Goal: Find specific page/section: Find specific page/section

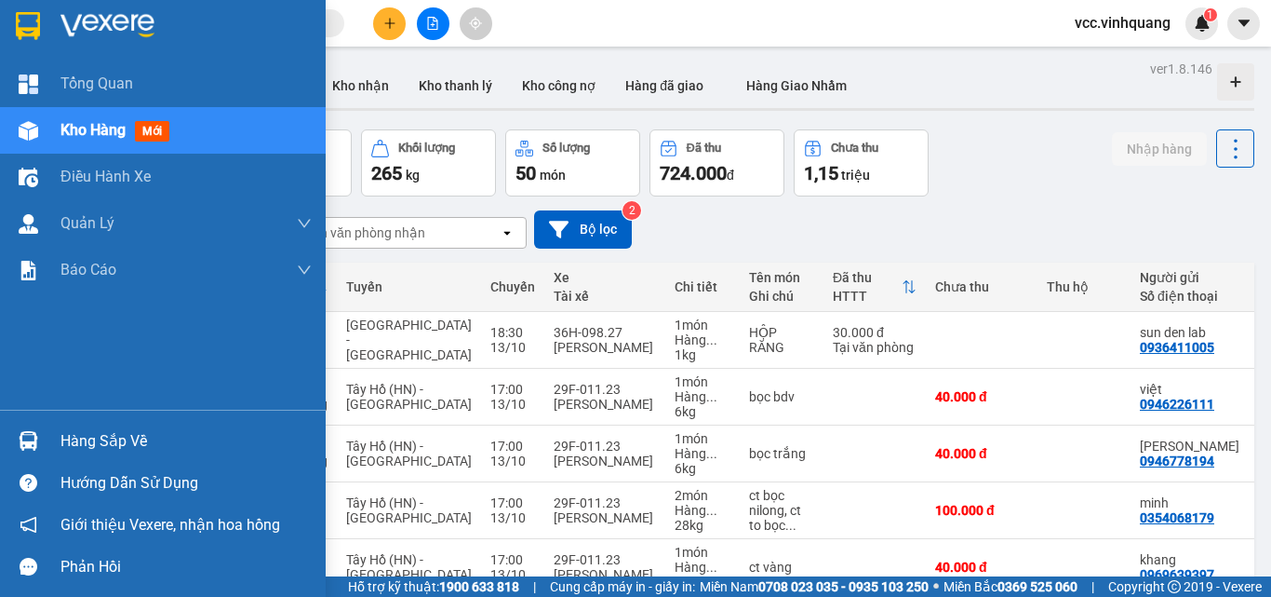
drag, startPoint x: 35, startPoint y: 442, endPoint x: 80, endPoint y: 442, distance: 44.7
click at [36, 442] on img at bounding box center [29, 441] width 20 height 20
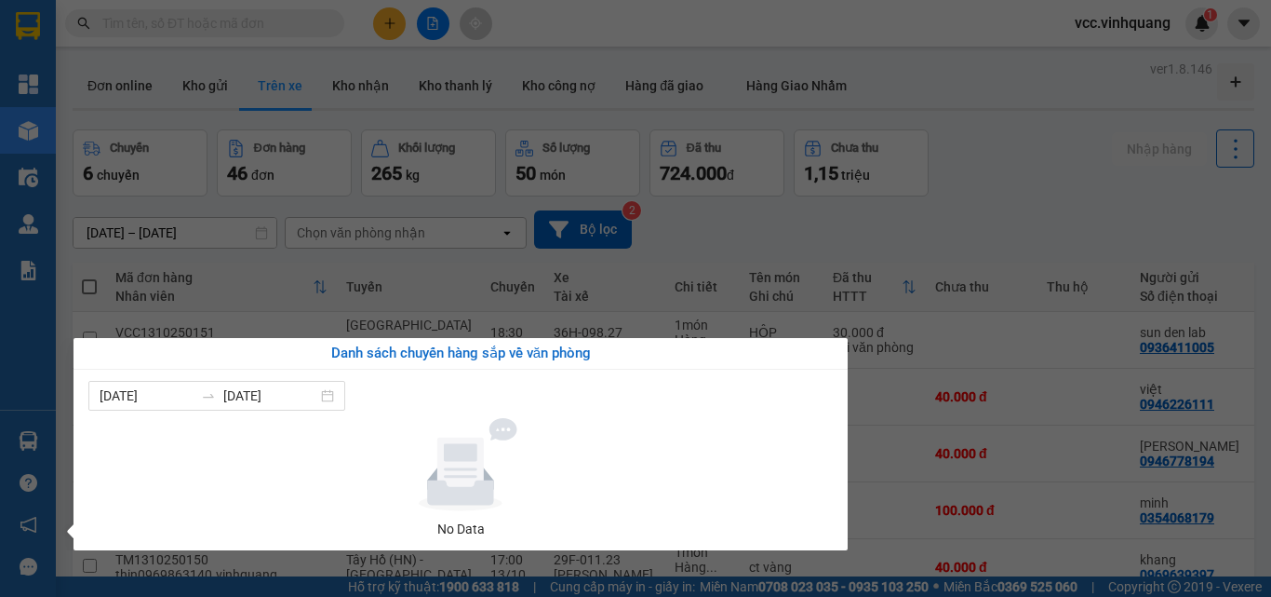
click at [446, 220] on section "Kết quả tìm kiếm ( 0 ) Bộ lọc No Data vcc.vinhquang 1 Tổng Quan Kho hàng mới Đi…" at bounding box center [635, 298] width 1271 height 597
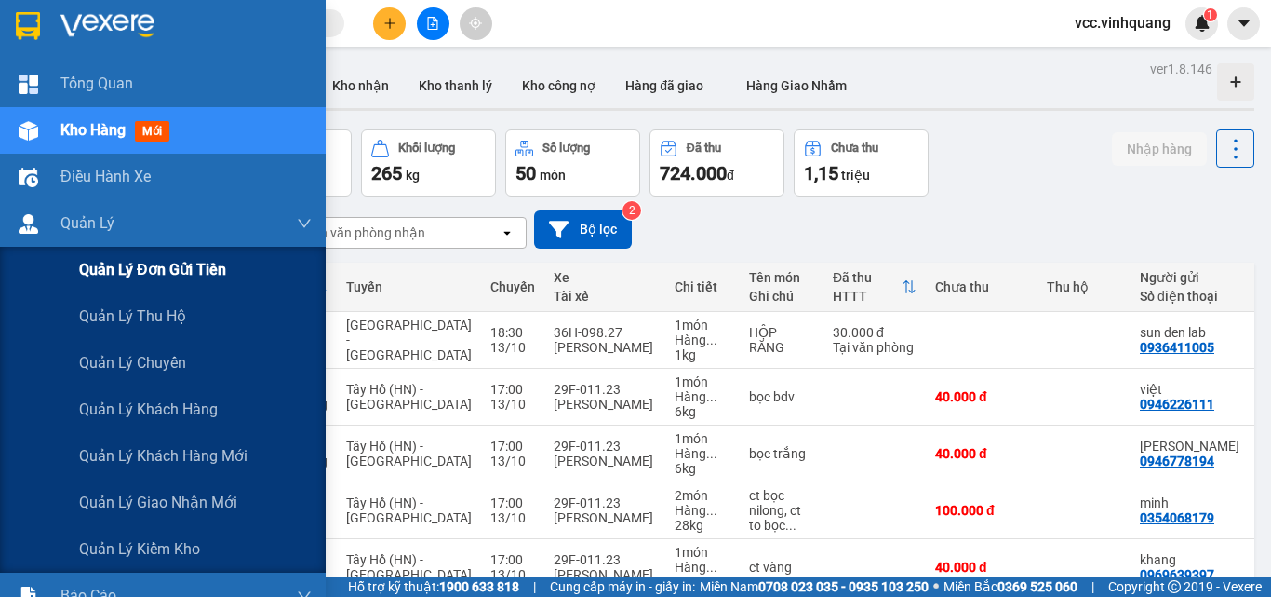
click at [25, 274] on div "Quản lý đơn gửi tiền" at bounding box center [163, 270] width 326 height 47
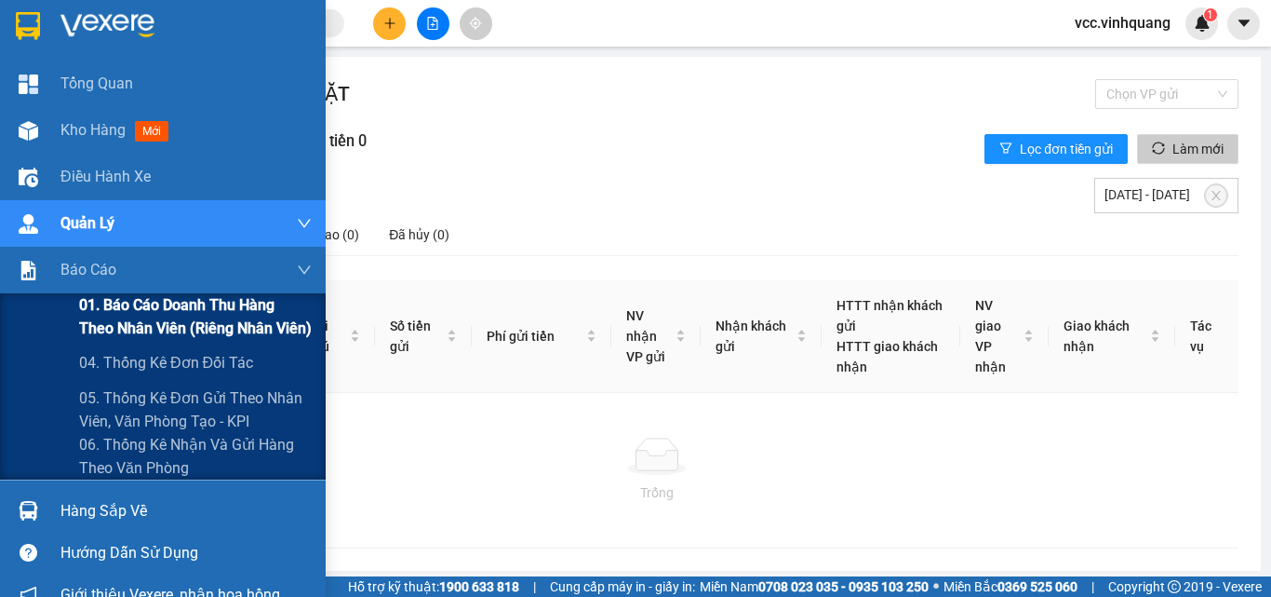
click at [114, 331] on span "01. Báo cáo doanh thu hàng theo nhân viên (riêng nhân viên)" at bounding box center [195, 316] width 233 height 47
